Goal: Task Accomplishment & Management: Manage account settings

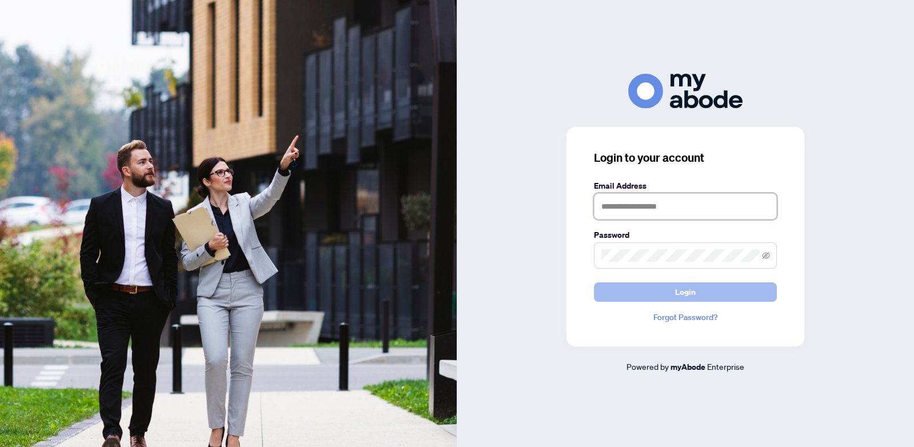
type input "**********"
click at [634, 292] on button "Login" at bounding box center [685, 291] width 183 height 19
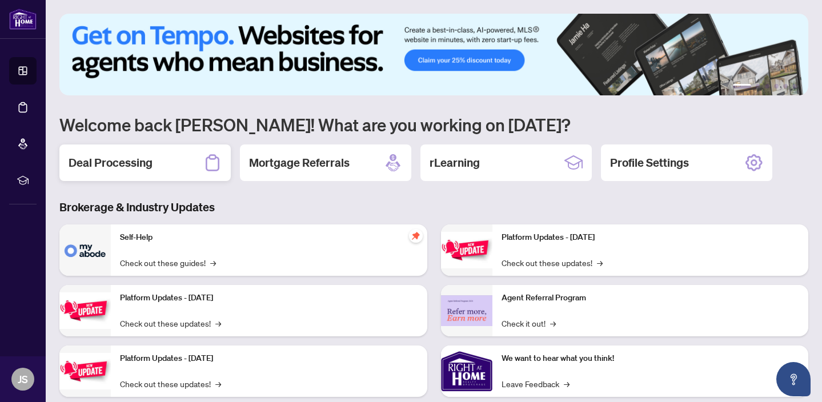
click at [164, 164] on div "Deal Processing" at bounding box center [144, 163] width 171 height 37
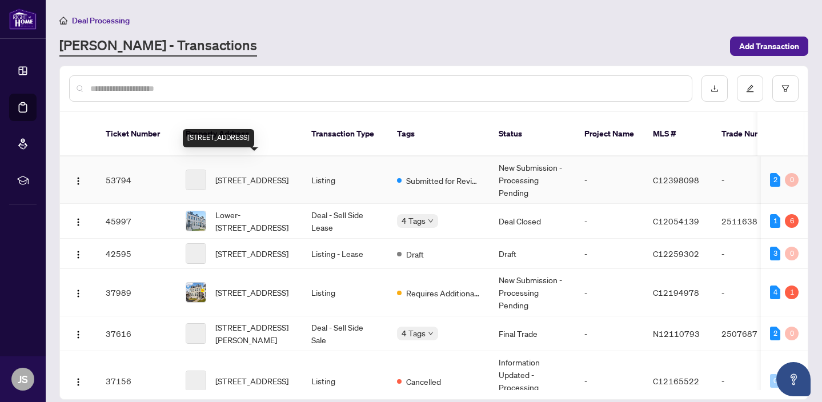
click at [267, 174] on span "[STREET_ADDRESS]" at bounding box center [251, 180] width 73 height 13
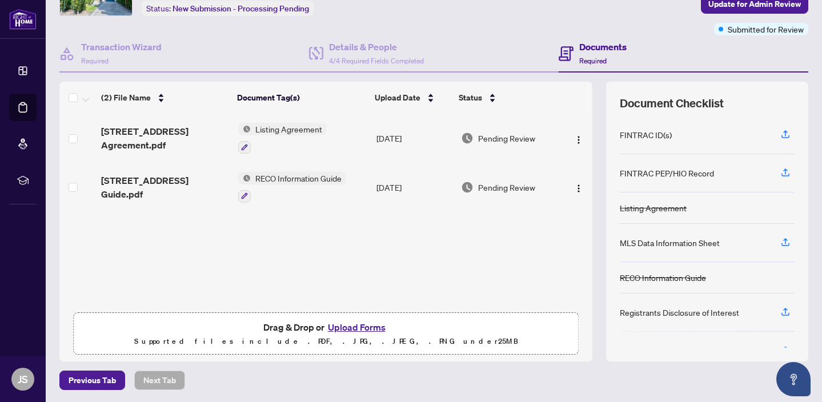
scroll to position [75, 0]
click at [342, 325] on button "Upload Forms" at bounding box center [357, 326] width 65 height 15
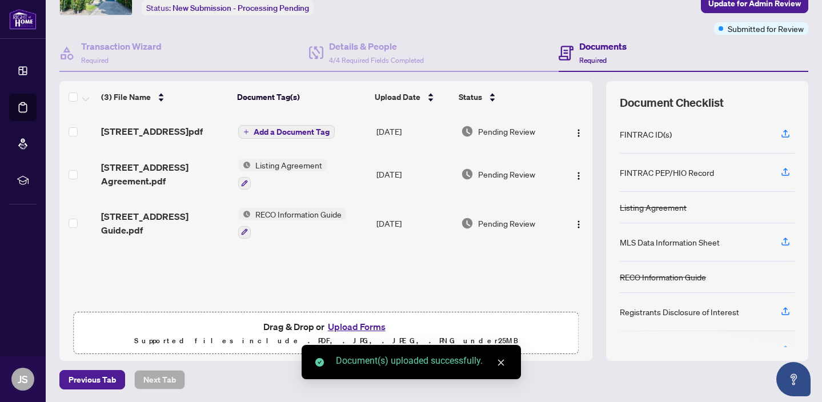
click at [319, 128] on span "Add a Document Tag" at bounding box center [292, 132] width 76 height 8
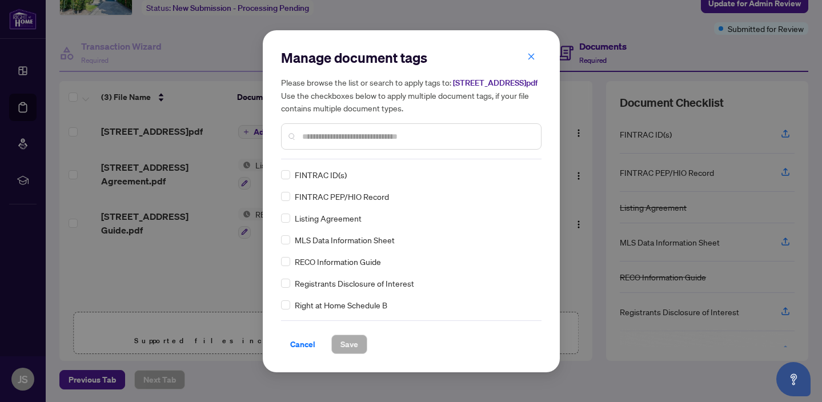
click at [331, 159] on div "Manage document tags Please browse the list or search to apply tags to: [STREET…" at bounding box center [411, 104] width 261 height 111
click at [352, 289] on span "Registrants Disclosure of Interest" at bounding box center [354, 283] width 119 height 13
click at [352, 352] on span "Save" at bounding box center [350, 344] width 18 height 18
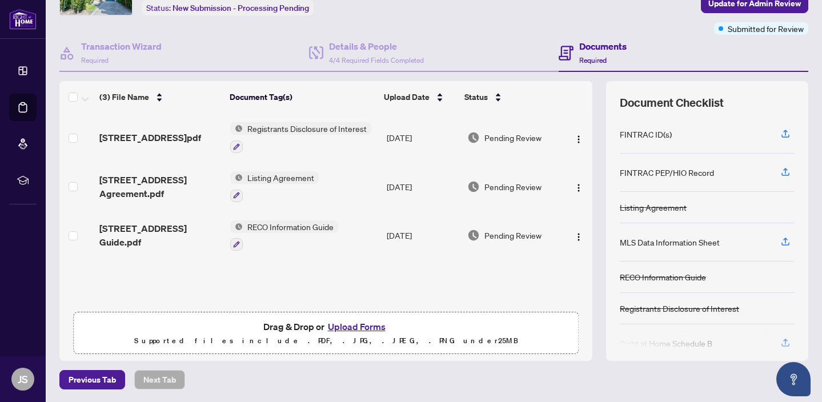
click at [351, 327] on button "Upload Forms" at bounding box center [357, 326] width 65 height 15
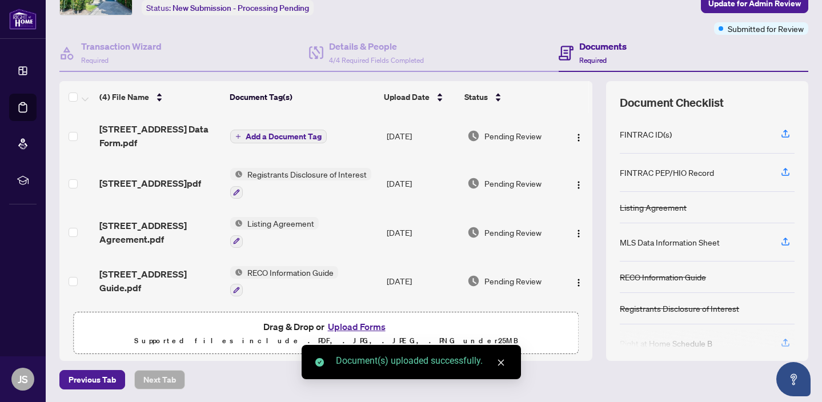
click at [286, 133] on span "Add a Document Tag" at bounding box center [284, 137] width 76 height 8
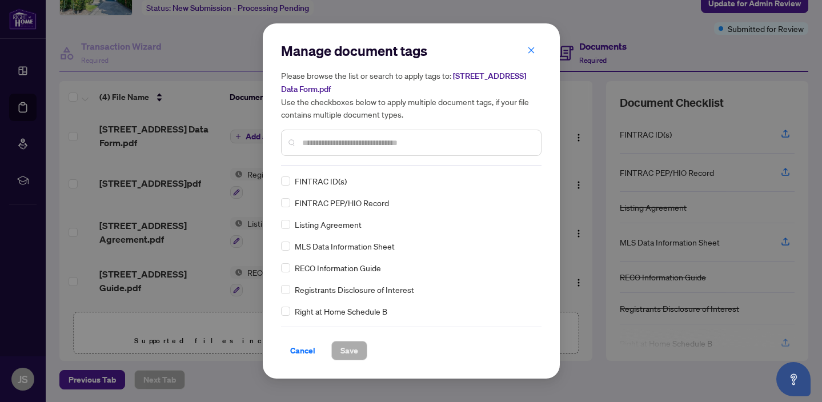
click at [322, 246] on span "MLS Data Information Sheet" at bounding box center [345, 246] width 100 height 13
click at [355, 347] on span "Save" at bounding box center [350, 351] width 18 height 18
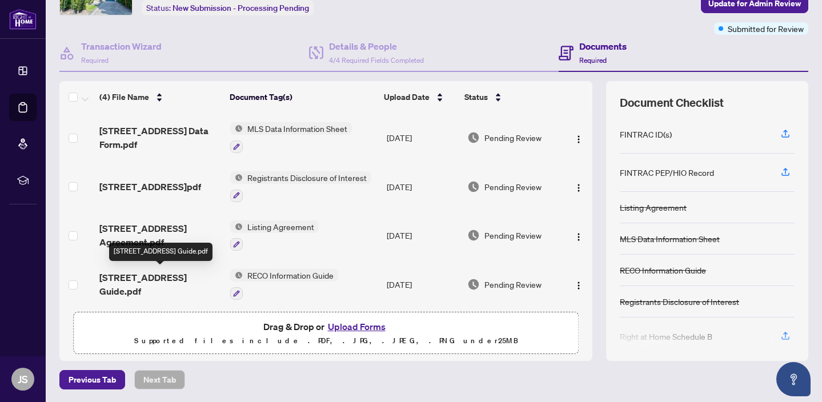
scroll to position [5, 0]
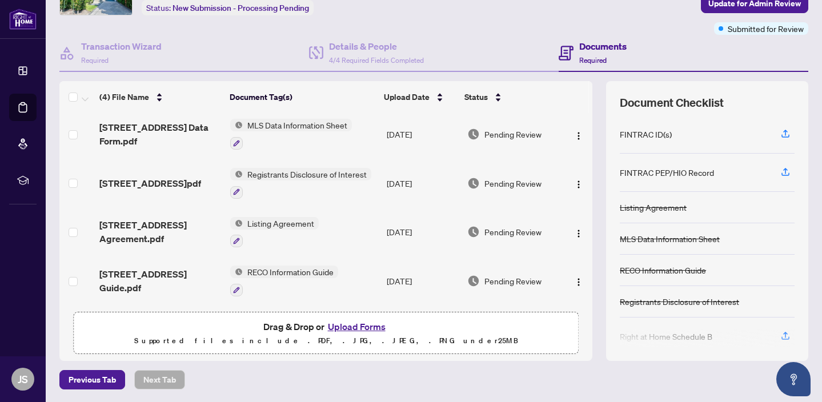
click at [354, 324] on button "Upload Forms" at bounding box center [357, 326] width 65 height 15
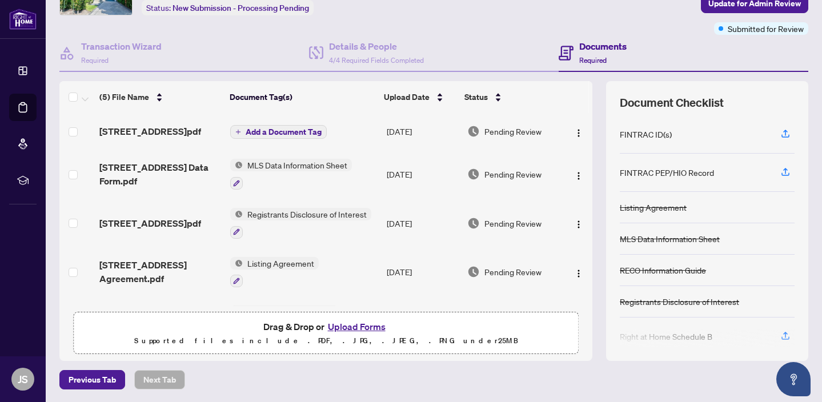
click at [304, 131] on span "Add a Document Tag" at bounding box center [284, 132] width 76 height 8
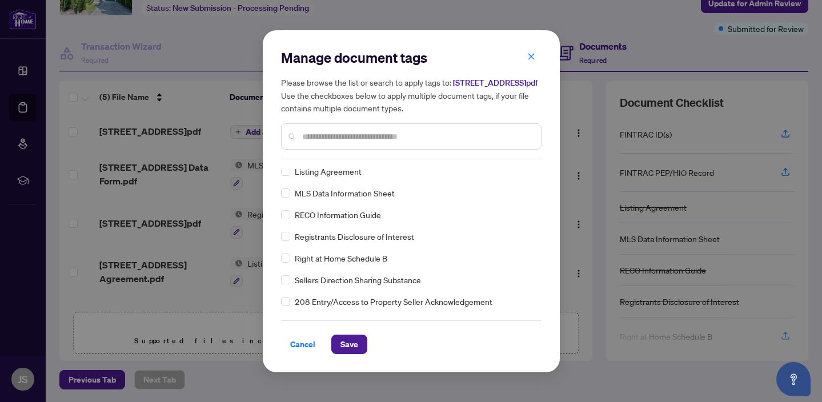
scroll to position [58, 0]
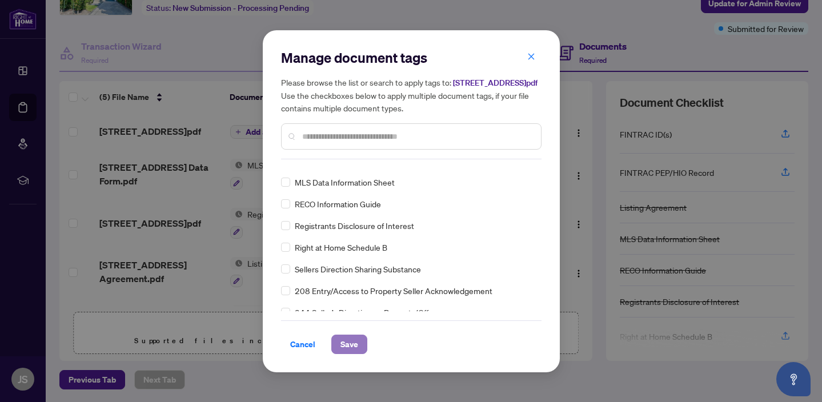
click at [350, 350] on span "Save" at bounding box center [350, 344] width 18 height 18
